Goal: Contribute content: Contribute content

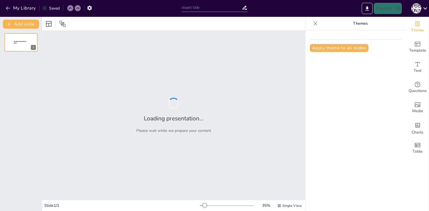
type input "«Кубань: Историческое Наследие и Природные [DEMOGRAPHIC_DATA]»"
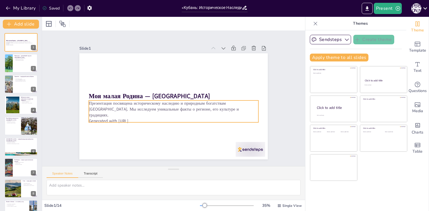
click at [128, 114] on p "Generated with [URL]" at bounding box center [171, 121] width 169 height 24
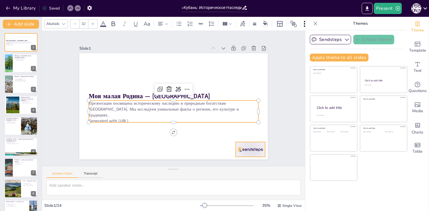
click at [246, 148] on div at bounding box center [244, 157] width 31 height 18
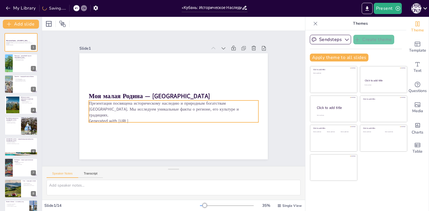
click at [127, 113] on p "Generated with [URL]" at bounding box center [171, 121] width 169 height 24
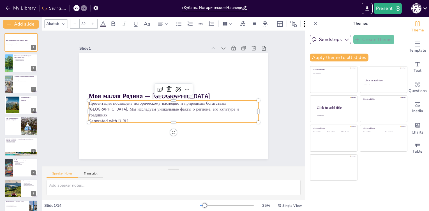
click at [127, 113] on p "Generated with [URL]" at bounding box center [171, 121] width 169 height 24
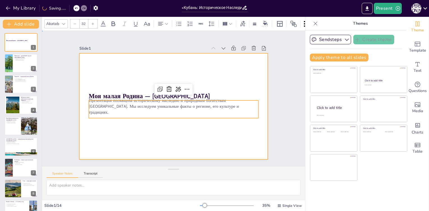
click at [136, 124] on div at bounding box center [173, 106] width 188 height 106
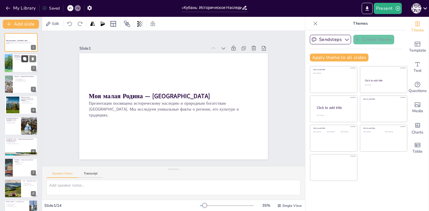
click at [24, 58] on icon at bounding box center [24, 58] width 3 height 3
type textarea "[GEOGRAPHIC_DATA] была важным торговым центром, что способствовало культурному …"
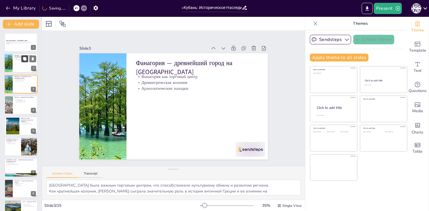
click at [23, 61] on button at bounding box center [24, 59] width 7 height 7
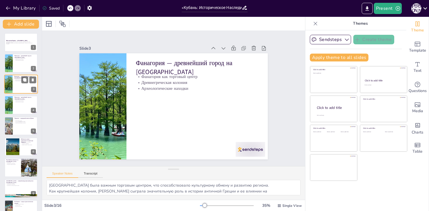
drag, startPoint x: 24, startPoint y: 82, endPoint x: 22, endPoint y: 90, distance: 8.6
click at [24, 82] on button at bounding box center [24, 79] width 7 height 7
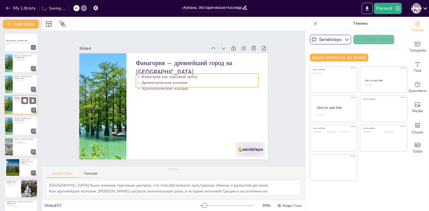
click at [20, 101] on p "Археологические находки" at bounding box center [25, 101] width 22 height 1
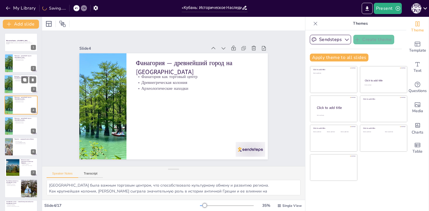
click at [17, 85] on div at bounding box center [21, 84] width 34 height 19
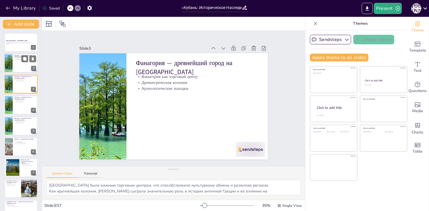
click at [13, 68] on div at bounding box center [21, 63] width 34 height 19
click at [34, 61] on icon at bounding box center [33, 59] width 4 height 4
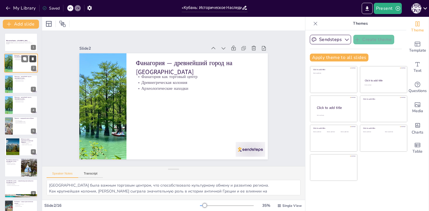
click at [34, 61] on icon at bounding box center [33, 59] width 4 height 4
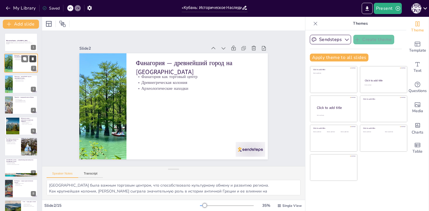
click at [34, 61] on icon at bounding box center [33, 59] width 4 height 4
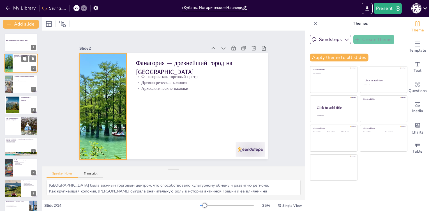
click at [11, 66] on div at bounding box center [8, 63] width 25 height 19
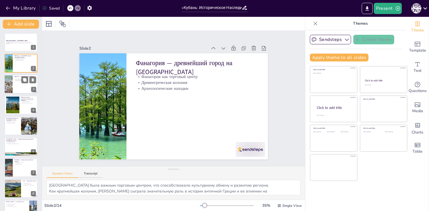
click at [11, 88] on div at bounding box center [8, 84] width 15 height 19
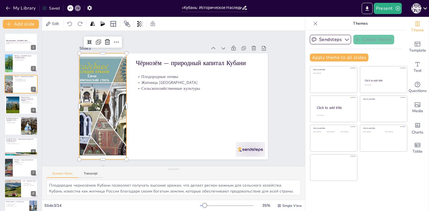
click at [117, 115] on div at bounding box center [102, 106] width 85 height 106
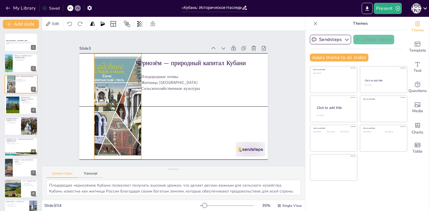
drag, startPoint x: 111, startPoint y: 104, endPoint x: 126, endPoint y: 104, distance: 14.9
click at [126, 104] on div at bounding box center [117, 100] width 96 height 114
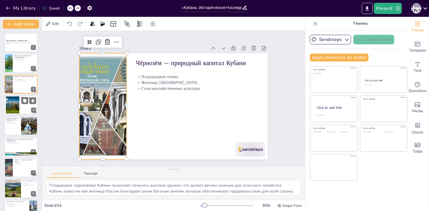
click at [19, 105] on div at bounding box center [13, 104] width 26 height 17
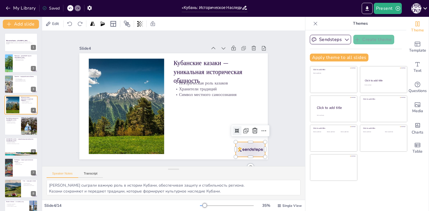
click at [243, 148] on div at bounding box center [244, 157] width 31 height 18
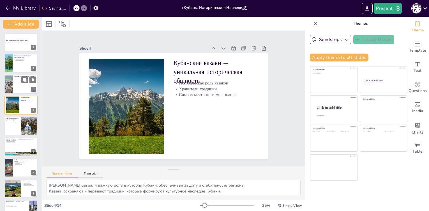
click at [19, 91] on div at bounding box center [21, 84] width 34 height 19
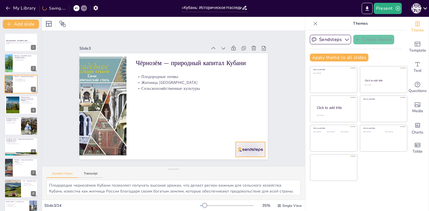
click at [241, 149] on div at bounding box center [244, 157] width 31 height 18
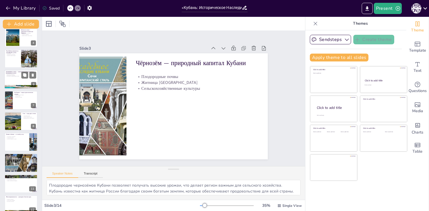
click at [14, 83] on div at bounding box center [21, 79] width 34 height 19
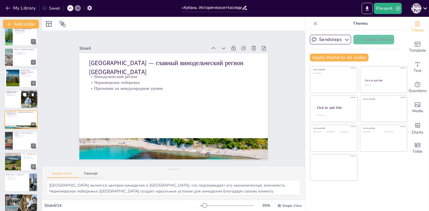
click at [11, 104] on div at bounding box center [21, 98] width 34 height 19
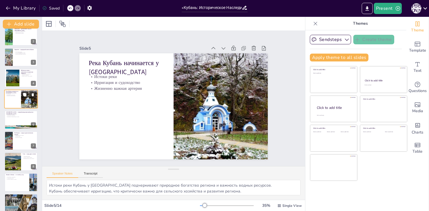
scroll to position [6, 0]
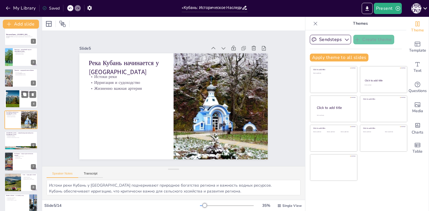
click at [9, 93] on div at bounding box center [13, 98] width 26 height 17
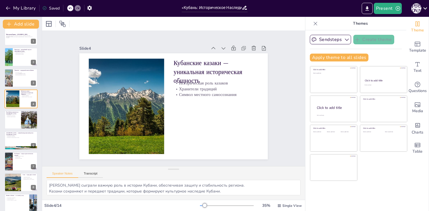
scroll to position [0, 0]
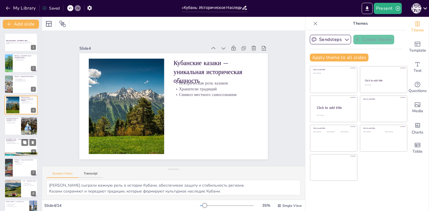
click at [12, 144] on p "Признание на международном уровне" at bounding box center [21, 143] width 30 height 1
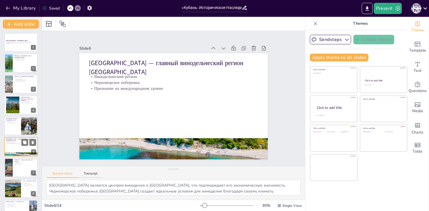
scroll to position [27, 0]
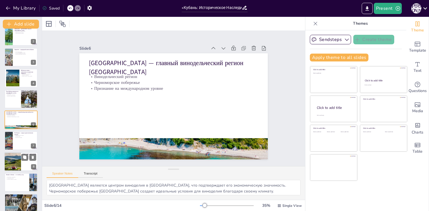
click at [11, 164] on div at bounding box center [12, 161] width 37 height 19
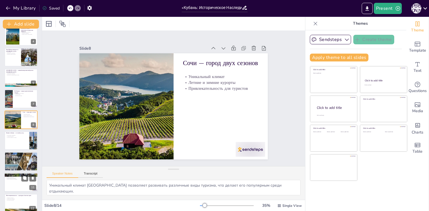
click at [17, 179] on p "Символ музыкальной традиции" at bounding box center [21, 179] width 30 height 1
type textarea "Кубанский казачий хор имеет богатую историю, которая подчеркивает важность музы…"
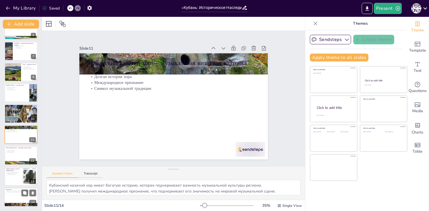
click at [19, 192] on div at bounding box center [21, 197] width 34 height 19
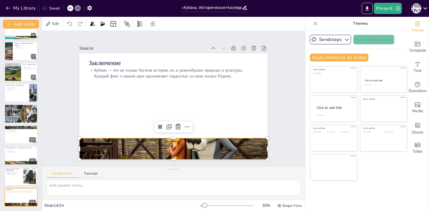
click at [152, 145] on div at bounding box center [168, 148] width 200 height 145
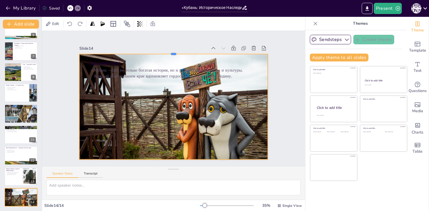
drag, startPoint x: 171, startPoint y: 135, endPoint x: 184, endPoint y: 51, distance: 85.1
click at [184, 51] on div at bounding box center [183, 52] width 185 height 43
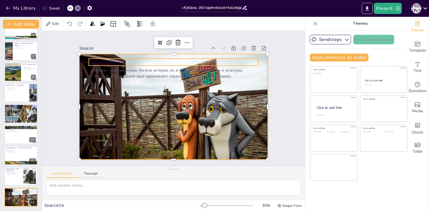
click at [103, 61] on p "Заключение" at bounding box center [178, 63] width 170 height 26
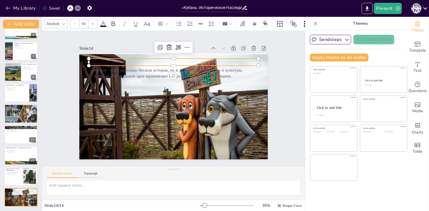
click at [104, 22] on icon at bounding box center [103, 23] width 7 height 7
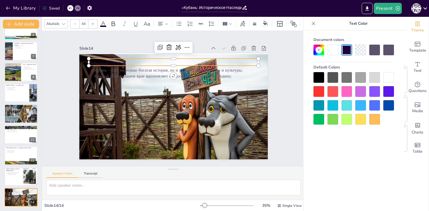
click at [386, 76] on div at bounding box center [388, 77] width 11 height 11
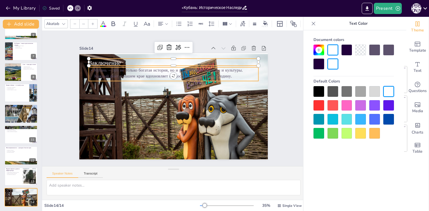
type input "32"
click at [144, 70] on p "Кубань — это не только богатая история, но и разнообразие природы и культуры. К…" at bounding box center [179, 73] width 168 height 47
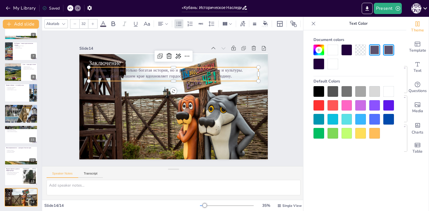
click at [388, 91] on div at bounding box center [388, 91] width 11 height 11
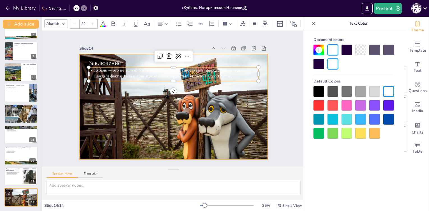
click at [203, 103] on div at bounding box center [180, 133] width 225 height 179
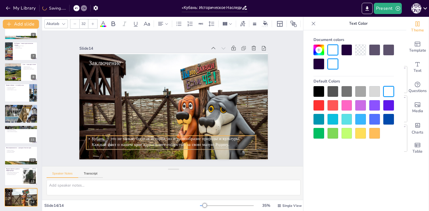
drag, startPoint x: 147, startPoint y: 72, endPoint x: 144, endPoint y: 140, distance: 68.2
click at [144, 140] on span "Кубань — это не только богатая история, но и разнообразие природы и культуры. К…" at bounding box center [157, 138] width 148 height 40
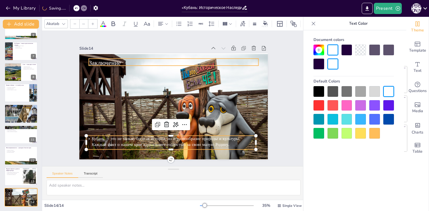
type input "48"
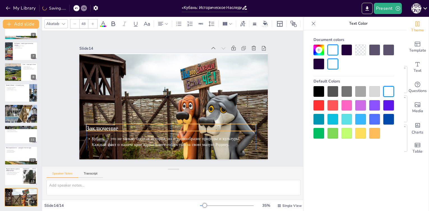
drag, startPoint x: 97, startPoint y: 61, endPoint x: 95, endPoint y: 126, distance: 65.4
click at [95, 126] on span "Заключение" at bounding box center [102, 128] width 32 height 8
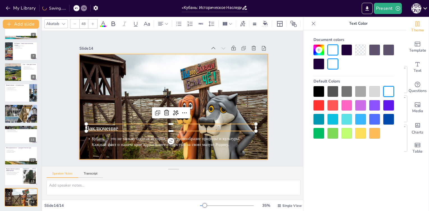
click at [114, 110] on div at bounding box center [184, 133] width 210 height 158
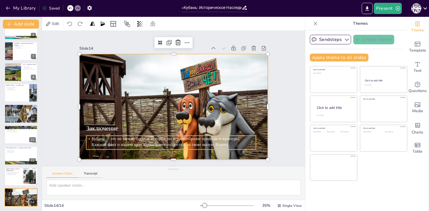
click at [125, 142] on span "Кубань — это не только богатая история, но и разнообразие природы и культуры. К…" at bounding box center [157, 138] width 148 height 40
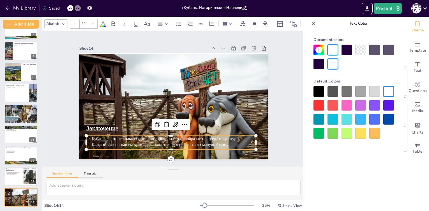
click at [93, 22] on icon at bounding box center [92, 23] width 3 height 3
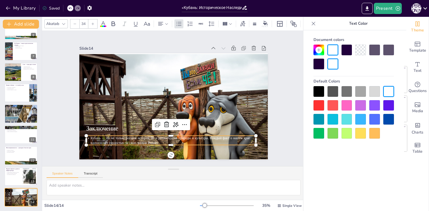
click at [93, 22] on icon at bounding box center [92, 23] width 3 height 3
click at [93, 22] on icon at bounding box center [93, 23] width 3 height 3
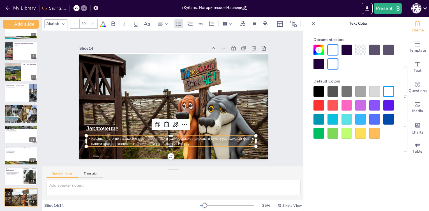
click at [93, 22] on icon at bounding box center [93, 23] width 3 height 3
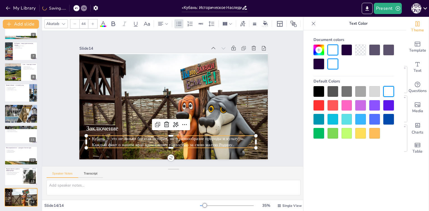
click at [93, 22] on icon at bounding box center [93, 23] width 3 height 3
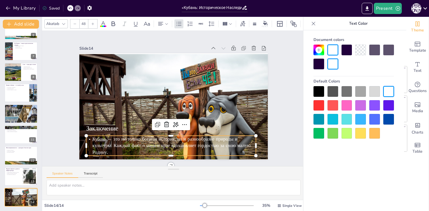
click at [93, 22] on icon at bounding box center [93, 23] width 3 height 3
click at [72, 22] on div at bounding box center [74, 23] width 9 height 9
click at [73, 22] on div at bounding box center [74, 23] width 9 height 9
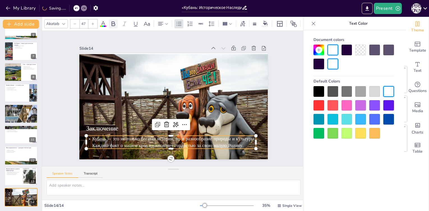
click at [113, 22] on icon at bounding box center [113, 23] width 7 height 7
click at [114, 21] on icon at bounding box center [114, 23] width 4 height 5
click at [127, 134] on span "Кубань — это не только богатая история, но и разнообразие природы и культуры. К…" at bounding box center [169, 141] width 164 height 28
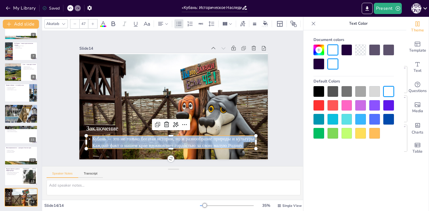
click at [127, 134] on span "Кубань — это не только богатая история, но и разнообразие природы и культуры. К…" at bounding box center [169, 141] width 164 height 29
click at [116, 21] on icon at bounding box center [113, 23] width 7 height 7
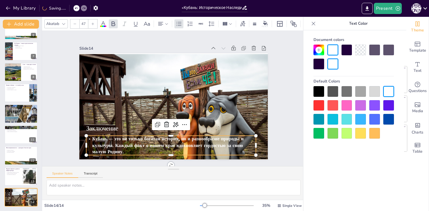
click at [75, 22] on icon at bounding box center [74, 23] width 3 height 3
type input "44"
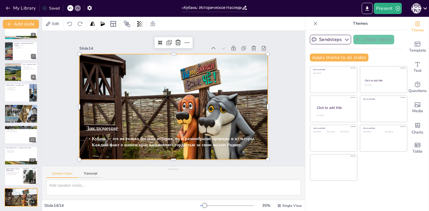
click at [138, 99] on div at bounding box center [180, 133] width 225 height 179
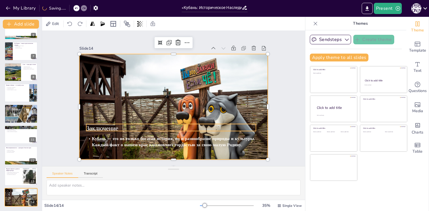
click at [97, 125] on span "Заключение" at bounding box center [99, 121] width 33 height 12
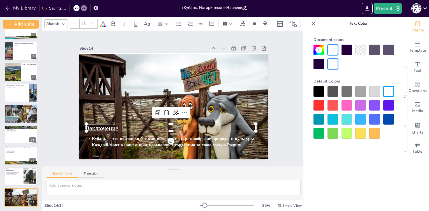
click at [97, 125] on span "Заключение" at bounding box center [99, 121] width 33 height 12
click at [97, 125] on span "Заключение" at bounding box center [99, 120] width 33 height 12
click at [97, 120] on span "Заключение" at bounding box center [97, 112] width 33 height 15
click at [97, 125] on span "Заключение" at bounding box center [99, 120] width 33 height 12
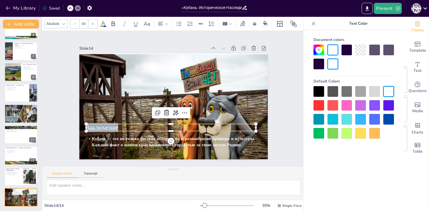
click at [97, 125] on span "Заключение" at bounding box center [99, 120] width 33 height 12
click at [112, 22] on icon at bounding box center [113, 23] width 7 height 7
click at [117, 46] on div "Slide 14" at bounding box center [154, 43] width 126 height 32
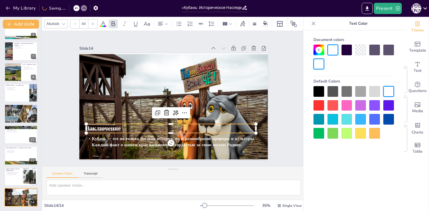
click at [319, 167] on div "Document colors Default Colors" at bounding box center [353, 128] width 101 height 197
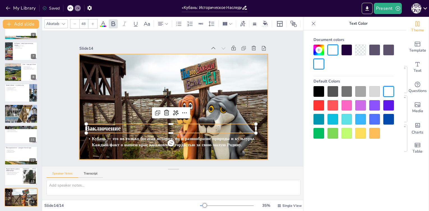
click at [89, 72] on div at bounding box center [180, 133] width 225 height 179
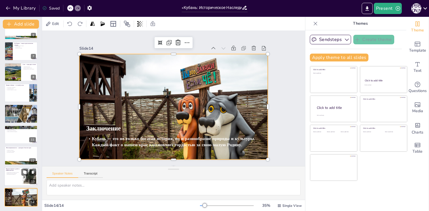
click at [20, 170] on p "Курорты мирового уровня и инфраструктура" at bounding box center [13, 169] width 15 height 3
type textarea "Развитие курортов сделало [GEOGRAPHIC_DATA] привлекательным для международных т…"
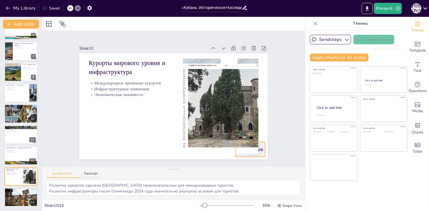
click at [239, 163] on div at bounding box center [223, 176] width 33 height 26
click at [22, 195] on button at bounding box center [24, 192] width 7 height 7
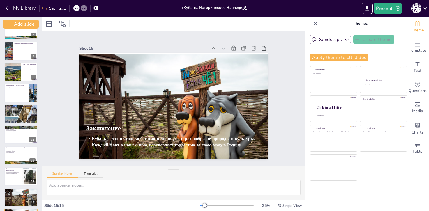
scroll to position [137, 0]
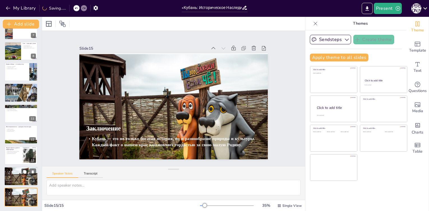
click at [10, 176] on div at bounding box center [23, 181] width 38 height 28
click at [34, 174] on icon at bounding box center [33, 172] width 4 height 4
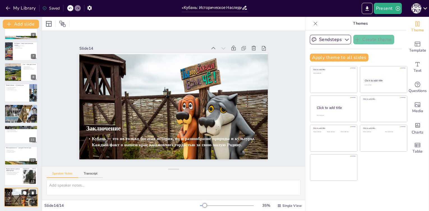
scroll to position [116, 0]
click at [9, 183] on div at bounding box center [21, 176] width 34 height 19
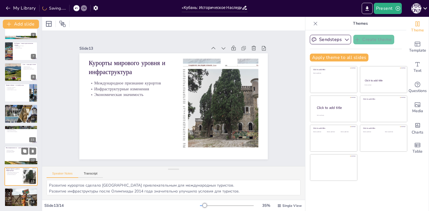
click at [12, 151] on p "Переплетение традиций" at bounding box center [21, 151] width 30 height 1
type textarea "Многонациональность Кубани создает уникальную культурную палитру, обогащающую р…"
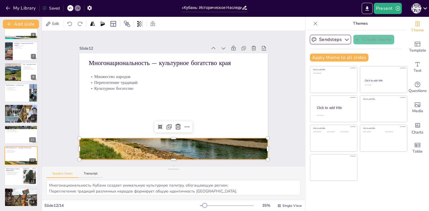
click at [147, 137] on div at bounding box center [168, 148] width 199 height 125
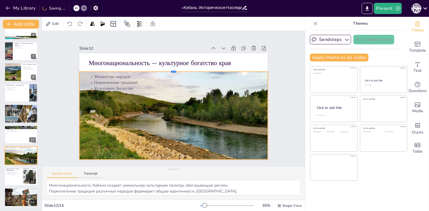
drag, startPoint x: 169, startPoint y: 135, endPoint x: 149, endPoint y: 68, distance: 69.9
click at [160, 69] on div at bounding box center [177, 69] width 188 height 24
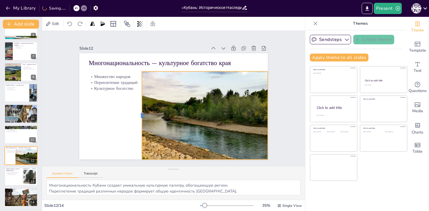
drag, startPoint x: 75, startPoint y: 113, endPoint x: 137, endPoint y: 107, distance: 62.8
click at [137, 107] on div at bounding box center [138, 112] width 14 height 88
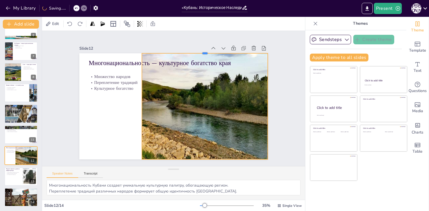
drag, startPoint x: 202, startPoint y: 68, endPoint x: 204, endPoint y: 50, distance: 18.0
click at [204, 50] on div at bounding box center [210, 55] width 126 height 18
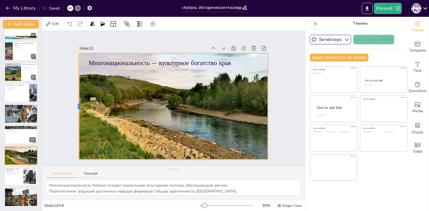
drag, startPoint x: 140, startPoint y: 104, endPoint x: 73, endPoint y: 119, distance: 68.9
click at [73, 119] on div at bounding box center [77, 86] width 26 height 105
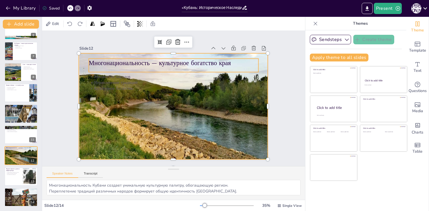
click at [114, 63] on p "Многонациональность — культурное богатство края" at bounding box center [181, 64] width 168 height 44
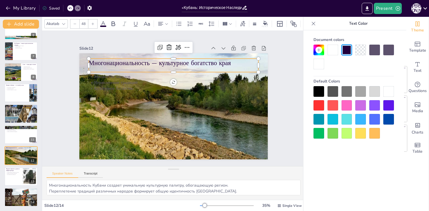
click at [390, 93] on div at bounding box center [388, 91] width 11 height 11
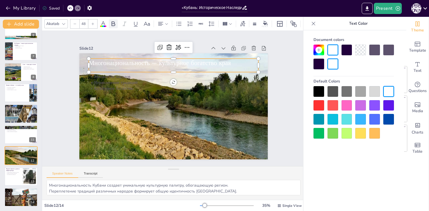
click at [112, 21] on icon at bounding box center [113, 23] width 7 height 7
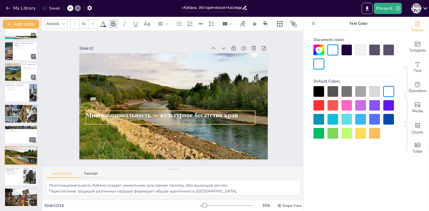
drag, startPoint x: 130, startPoint y: 62, endPoint x: 127, endPoint y: 114, distance: 52.2
click at [127, 114] on span "Многонациональность — культурное богатство края" at bounding box center [158, 112] width 151 height 40
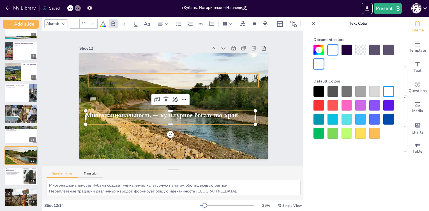
click at [105, 78] on p "Переплетение традиций" at bounding box center [176, 82] width 167 height 41
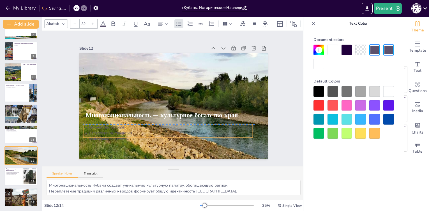
drag, startPoint x: 109, startPoint y: 80, endPoint x: 104, endPoint y: 130, distance: 50.5
click at [104, 86] on p "Переплетение традиций" at bounding box center [186, 65] width 167 height 41
drag, startPoint x: 104, startPoint y: 130, endPoint x: 107, endPoint y: 130, distance: 3.1
click at [107, 130] on p "Переплетение традиций" at bounding box center [166, 133] width 169 height 24
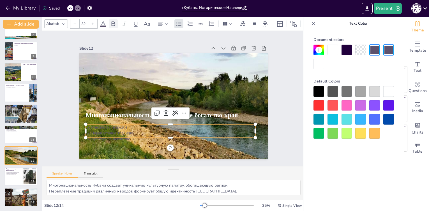
click at [113, 22] on icon at bounding box center [113, 23] width 7 height 7
click at [386, 90] on div at bounding box center [388, 91] width 11 height 11
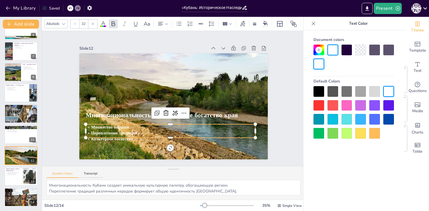
click at [94, 24] on div at bounding box center [92, 23] width 9 height 9
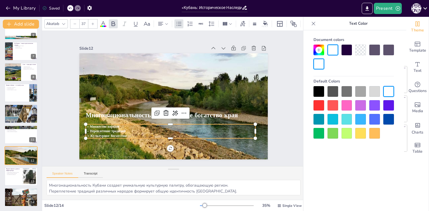
click at [94, 24] on div at bounding box center [92, 23] width 9 height 9
click at [105, 124] on span "Культурное богатство" at bounding box center [102, 115] width 40 height 18
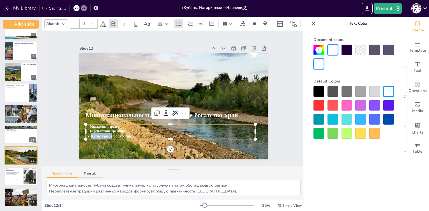
click at [105, 132] on span "Культурное богатство" at bounding box center [107, 130] width 41 height 10
click at [105, 129] on span "Культурное богатство" at bounding box center [104, 122] width 40 height 14
click at [105, 132] on span "Культурное богатство" at bounding box center [107, 130] width 41 height 10
click at [100, 123] on span "Множество народов" at bounding box center [102, 119] width 30 height 8
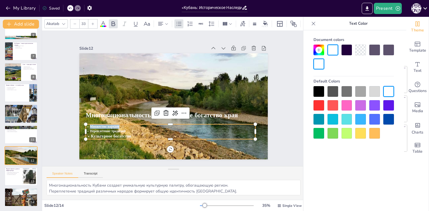
click at [100, 117] on span "Множество народов" at bounding box center [101, 111] width 30 height 10
click at [132, 136] on p "Культурное богатство" at bounding box center [152, 130] width 150 height 90
drag, startPoint x: 128, startPoint y: 136, endPoint x: 81, endPoint y: 126, distance: 48.1
click at [81, 126] on div "Многонациональность — культурное богатство края Множество народов Переплетение …" at bounding box center [172, 106] width 199 height 125
click at [95, 20] on div at bounding box center [92, 23] width 9 height 9
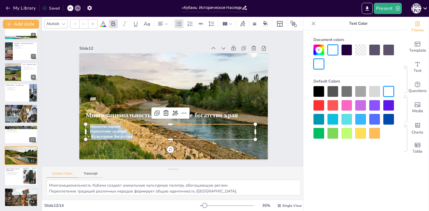
click at [77, 23] on div at bounding box center [74, 23] width 9 height 9
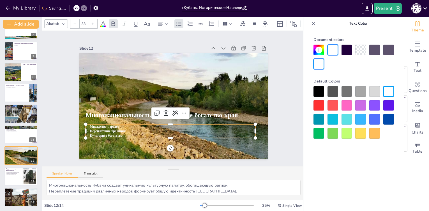
click at [119, 132] on p "Культурное богатство" at bounding box center [162, 134] width 167 height 40
drag, startPoint x: 121, startPoint y: 133, endPoint x: 84, endPoint y: 125, distance: 37.9
click at [84, 125] on div "Множество народов Переплетение традиций Культурное богатство" at bounding box center [163, 129] width 169 height 49
click at [90, 23] on div at bounding box center [92, 23] width 9 height 9
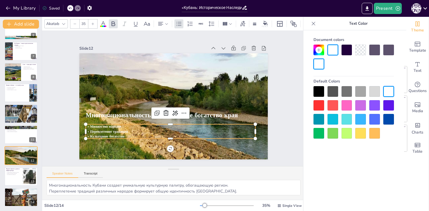
click at [90, 23] on div at bounding box center [92, 23] width 9 height 9
click at [90, 22] on div at bounding box center [92, 23] width 9 height 9
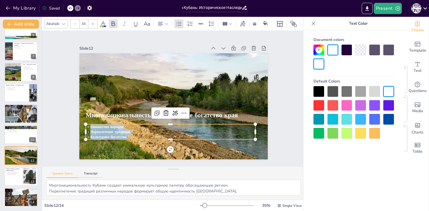
click at [90, 22] on div at bounding box center [92, 23] width 9 height 9
type input "40"
click at [59, 127] on div "Slide 1 Моя малая Родина — Кубань Презентация посвящена историческому наследию …" at bounding box center [173, 98] width 240 height 165
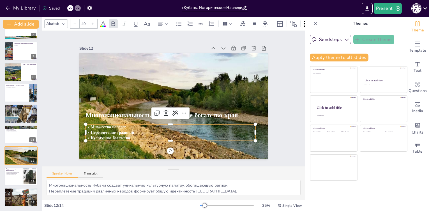
click at [117, 133] on span "Культурное богатство" at bounding box center [107, 131] width 40 height 10
click at [104, 116] on span "Многонациональность — культурное богатство края" at bounding box center [158, 112] width 151 height 40
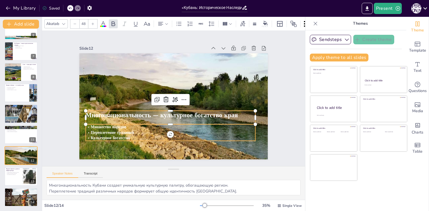
type input "40"
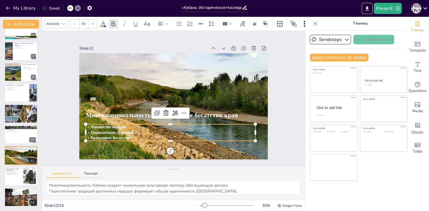
click at [105, 133] on span "Культурное богатство" at bounding box center [107, 131] width 40 height 10
click at [103, 126] on span "Переплетение традиций" at bounding box center [106, 119] width 43 height 14
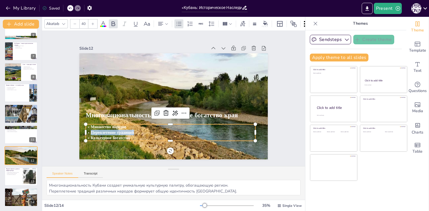
click at [103, 121] on span "Переплетение традиций" at bounding box center [105, 112] width 43 height 19
click at [109, 128] on span "Переплетение традиций" at bounding box center [109, 126] width 44 height 10
click at [109, 77] on span "Переплетение традиций" at bounding box center [117, 57] width 22 height 42
click at [104, 119] on span "Множество народов" at bounding box center [104, 113] width 36 height 13
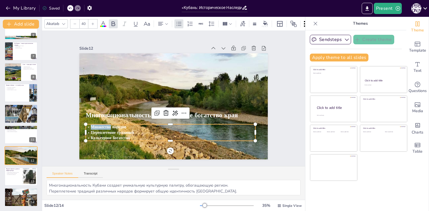
click at [104, 119] on span "Множество народов" at bounding box center [104, 112] width 36 height 13
drag, startPoint x: 104, startPoint y: 126, endPoint x: 113, endPoint y: 126, distance: 8.4
click at [113, 96] on span "Множество народов" at bounding box center [104, 83] width 32 height 25
click at [94, 125] on p "Карачаевцы" at bounding box center [167, 126] width 169 height 23
click at [94, 125] on p "Карачаевцы" at bounding box center [161, 124] width 163 height 57
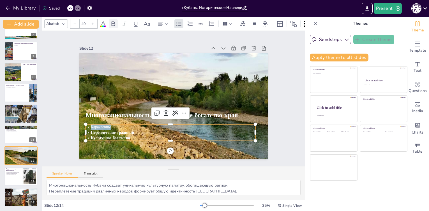
click at [114, 21] on icon at bounding box center [114, 23] width 4 height 5
click at [97, 126] on span "Переплетение традиций" at bounding box center [106, 119] width 43 height 14
drag, startPoint x: 97, startPoint y: 131, endPoint x: 122, endPoint y: 131, distance: 25.2
click at [122, 126] on span "Переплетение традиций" at bounding box center [106, 119] width 43 height 14
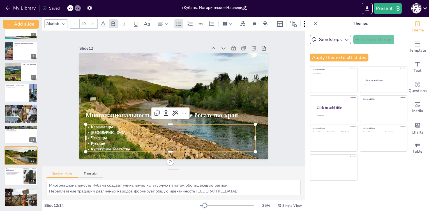
click at [116, 126] on p "Карачаевцы" at bounding box center [164, 125] width 167 height 41
click at [111, 147] on span "Культурное богатство" at bounding box center [106, 142] width 40 height 10
click at [111, 141] on span "Культурное богатство" at bounding box center [102, 134] width 40 height 13
click at [111, 136] on span "Культурное богатство" at bounding box center [98, 126] width 39 height 17
click at [127, 135] on p "Чеченцы" at bounding box center [162, 136] width 167 height 41
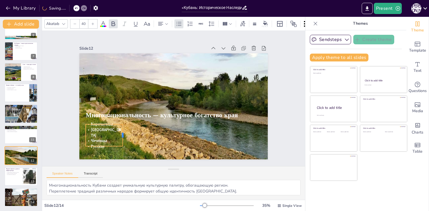
drag, startPoint x: 252, startPoint y: 134, endPoint x: 119, endPoint y: 133, distance: 132.6
click at [119, 133] on div at bounding box center [121, 130] width 7 height 22
click at [102, 138] on span "Чеченцы" at bounding box center [99, 140] width 16 height 5
drag, startPoint x: 252, startPoint y: 131, endPoint x: 116, endPoint y: 131, distance: 136.6
click at [116, 131] on div at bounding box center [117, 132] width 7 height 28
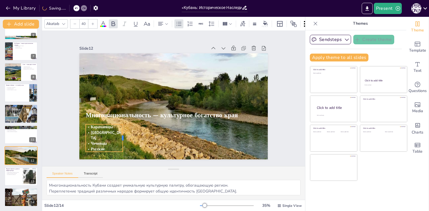
drag, startPoint x: 116, startPoint y: 134, endPoint x: 118, endPoint y: 136, distance: 3.1
click at [118, 136] on div at bounding box center [120, 133] width 7 height 28
click at [96, 132] on span "[GEOGRAPHIC_DATA]" at bounding box center [102, 126] width 31 height 11
click at [117, 119] on p "Карачаевцы" at bounding box center [99, 111] width 37 height 13
drag, startPoint x: 252, startPoint y: 133, endPoint x: 137, endPoint y: 131, distance: 115.0
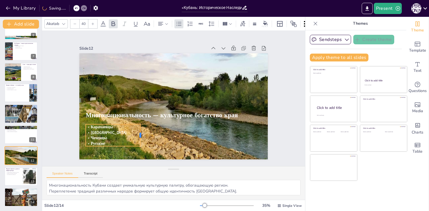
click at [137, 131] on div at bounding box center [135, 128] width 9 height 22
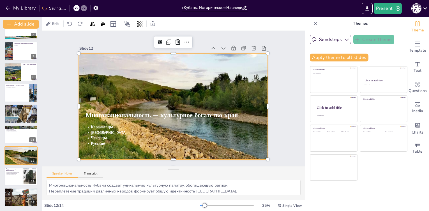
click at [174, 133] on div at bounding box center [182, 128] width 229 height 171
click at [117, 133] on p "Чеченцы" at bounding box center [106, 124] width 55 height 17
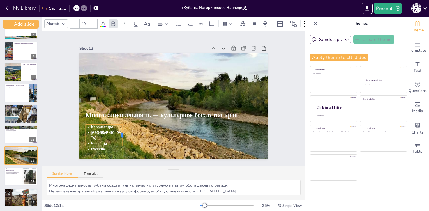
drag, startPoint x: 137, startPoint y: 133, endPoint x: 119, endPoint y: 132, distance: 18.2
click at [122, 132] on div at bounding box center [124, 135] width 4 height 22
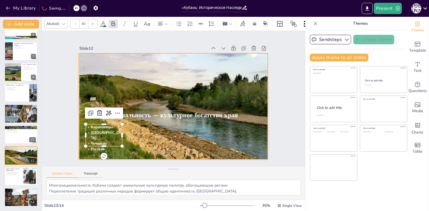
click at [132, 132] on div at bounding box center [182, 129] width 229 height 171
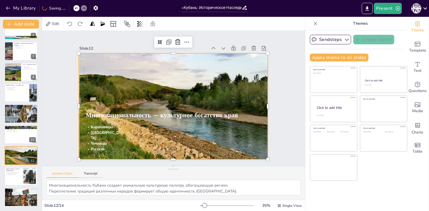
click at [132, 132] on div at bounding box center [176, 130] width 250 height 208
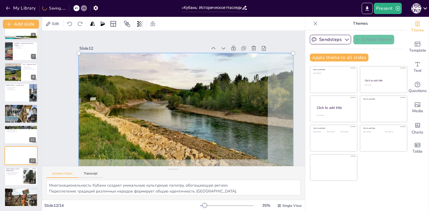
click at [134, 104] on div at bounding box center [172, 130] width 265 height 232
click at [195, 128] on div at bounding box center [179, 130] width 248 height 198
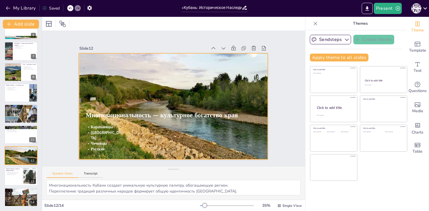
click at [185, 139] on div at bounding box center [179, 129] width 241 height 190
click at [174, 127] on div at bounding box center [179, 129] width 241 height 190
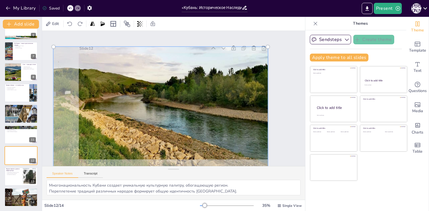
drag, startPoint x: 181, startPoint y: 132, endPoint x: 162, endPoint y: 130, distance: 18.9
click at [162, 130] on div at bounding box center [156, 118] width 248 height 198
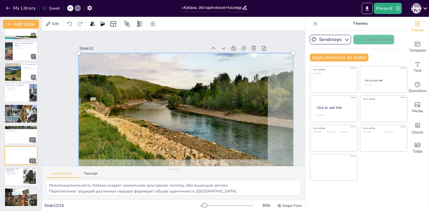
drag, startPoint x: 167, startPoint y: 130, endPoint x: 205, endPoint y: 136, distance: 38.3
click at [205, 136] on div at bounding box center [176, 130] width 258 height 216
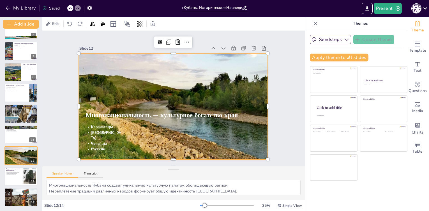
click at [155, 43] on div "Slide 12 Многонациональность — культурное богатство края Карачаевцы [DEMOGRAPHI…" at bounding box center [173, 102] width 208 height 152
click at [161, 135] on div at bounding box center [182, 128] width 229 height 171
click at [370, 10] on icon "Export to PowerPoint" at bounding box center [367, 9] width 6 height 6
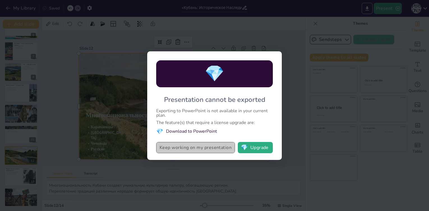
click at [216, 147] on button "Keep working on my presentation" at bounding box center [195, 147] width 79 height 11
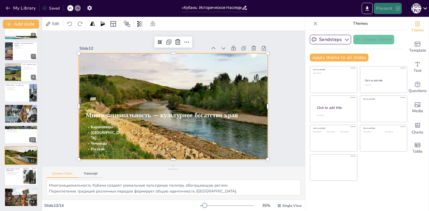
click at [388, 8] on button "Present" at bounding box center [388, 8] width 28 height 11
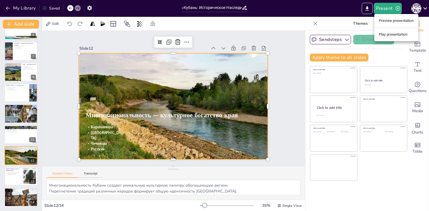
click at [192, 35] on div at bounding box center [214, 105] width 429 height 211
click at [369, 9] on icon "Export to PowerPoint" at bounding box center [367, 9] width 6 height 6
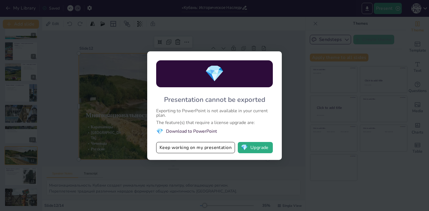
drag, startPoint x: 239, startPoint y: 26, endPoint x: 238, endPoint y: 37, distance: 11.0
click at [238, 27] on div "💎 Presentation cannot be exported Exporting to PowerPoint is not available in y…" at bounding box center [214, 105] width 429 height 211
click at [225, 148] on button "Keep working on my presentation" at bounding box center [195, 147] width 79 height 11
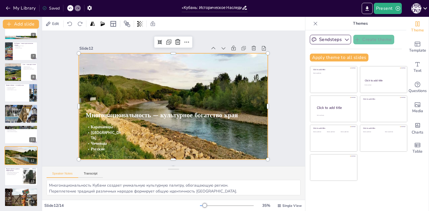
click at [50, 10] on div "Saved" at bounding box center [50, 8] width 17 height 5
click at [89, 7] on icon "button" at bounding box center [90, 8] width 6 height 6
click at [87, 9] on icon "button" at bounding box center [90, 8] width 6 height 6
click at [385, 5] on button "Present" at bounding box center [388, 8] width 28 height 11
click at [372, 11] on div at bounding box center [214, 105] width 429 height 211
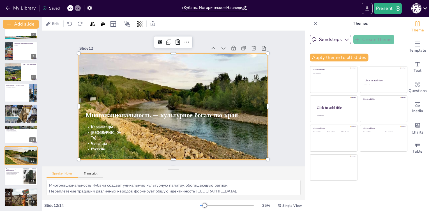
click at [364, 11] on button "Export to PowerPoint" at bounding box center [367, 8] width 11 height 11
click at [368, 9] on icon "Export to PowerPoint" at bounding box center [366, 8] width 3 height 4
